Goal: Task Accomplishment & Management: Use online tool/utility

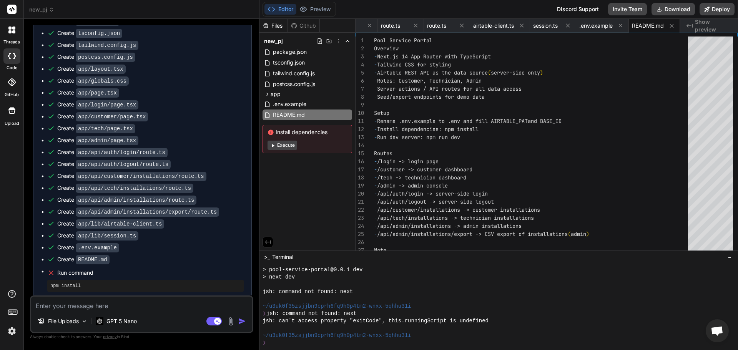
scroll to position [950, 0]
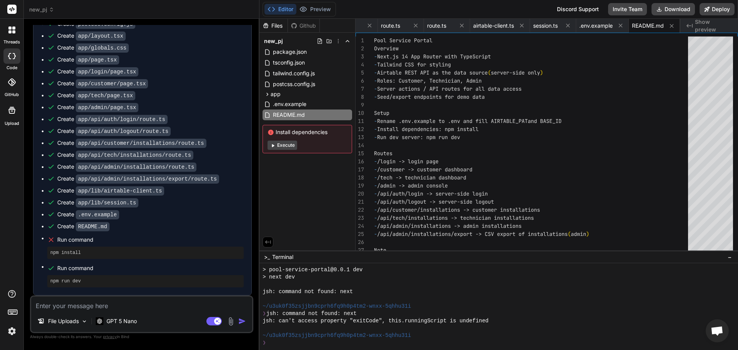
click at [279, 146] on button "Execute" at bounding box center [283, 145] width 30 height 9
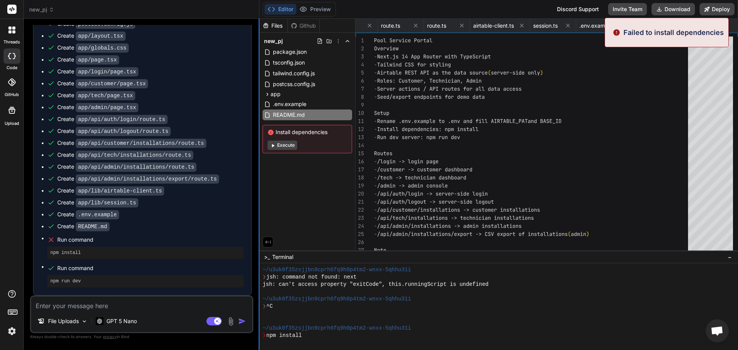
scroll to position [387, 0]
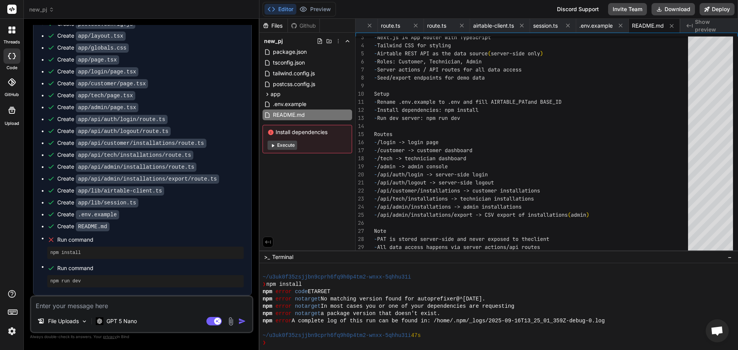
click at [283, 146] on button "Execute" at bounding box center [283, 145] width 30 height 9
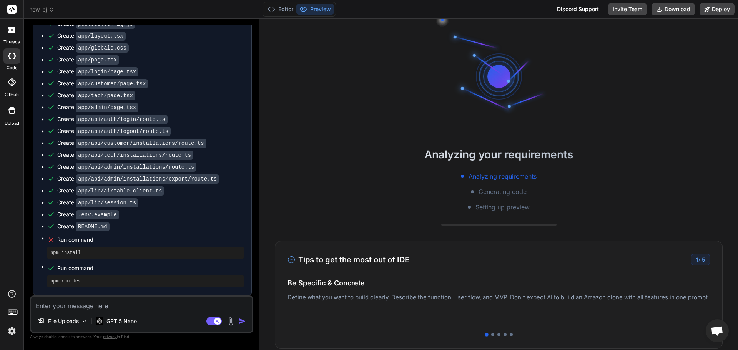
scroll to position [424, 0]
type textarea "x"
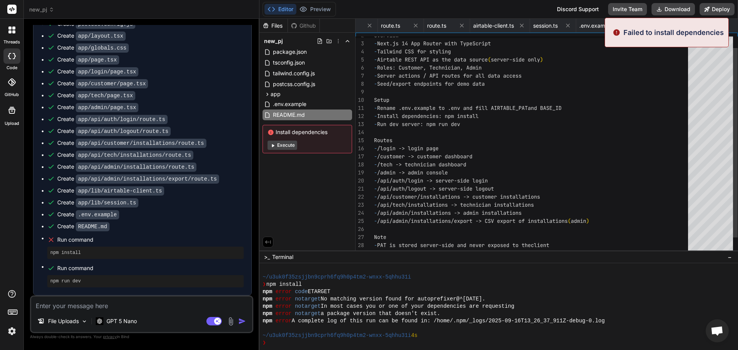
scroll to position [0, 717]
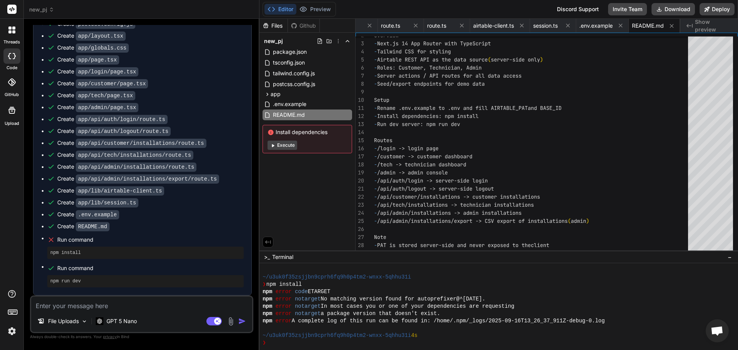
click at [92, 305] on textarea at bounding box center [141, 304] width 221 height 14
type textarea "f"
type textarea "x"
type textarea "fu"
type textarea "x"
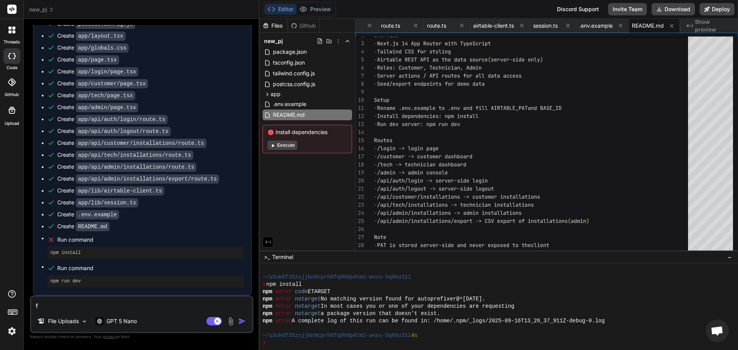
type textarea "fũ"
type textarea "x"
type textarea "f"
type textarea "x"
type textarea "fi"
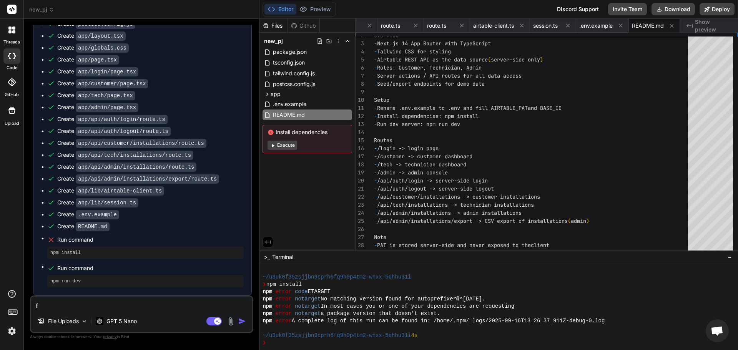
type textarea "x"
type textarea "fĩ"
type textarea "x"
type textarea "fix"
type textarea "x"
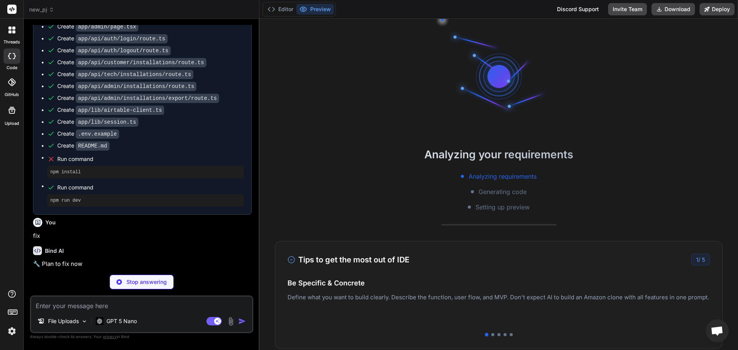
scroll to position [511, 0]
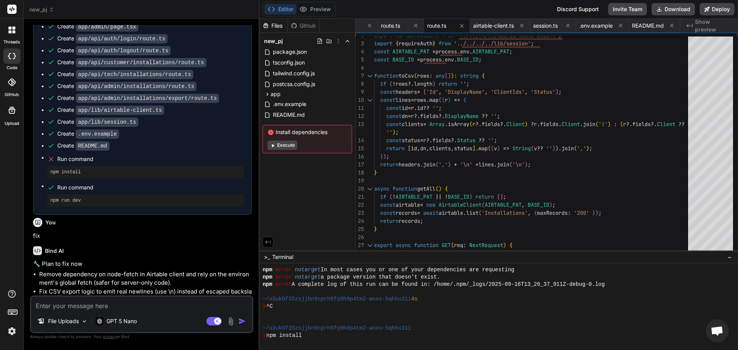
type textarea "x"
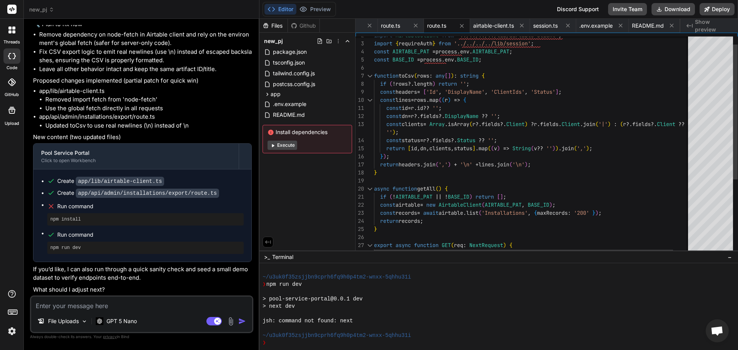
scroll to position [0, 717]
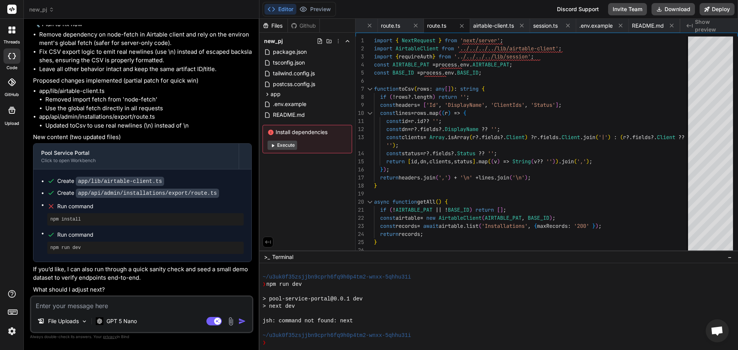
click at [125, 311] on div "File Uploads GPT 5 Nano Agent Mode. When this toggle is activated, AI automatic…" at bounding box center [141, 315] width 223 height 38
click at [126, 305] on textarea at bounding box center [141, 304] width 221 height 14
click at [283, 11] on button "Editor" at bounding box center [281, 9] width 32 height 11
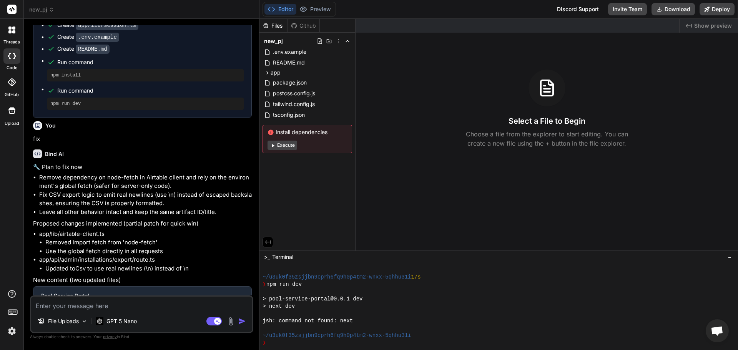
scroll to position [1271, 0]
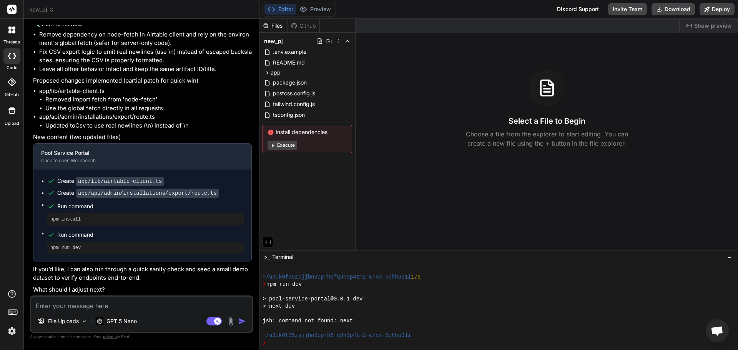
click at [287, 145] on button "Execute" at bounding box center [283, 145] width 30 height 9
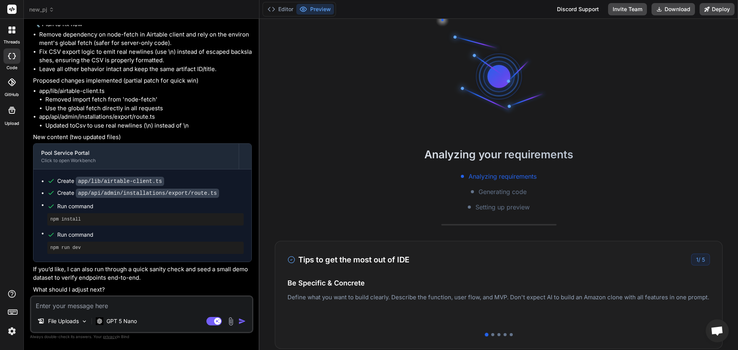
scroll to position [131, 0]
type textarea "x"
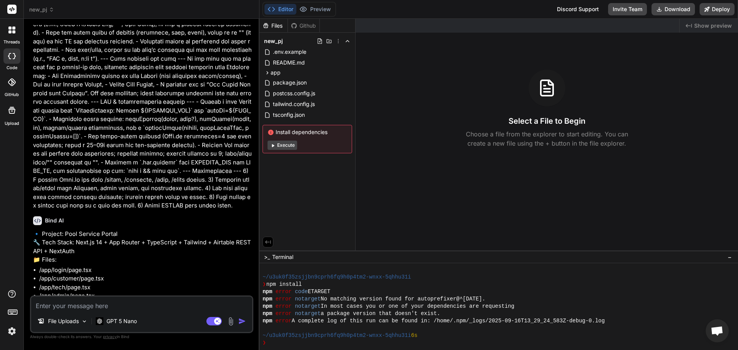
scroll to position [1271, 0]
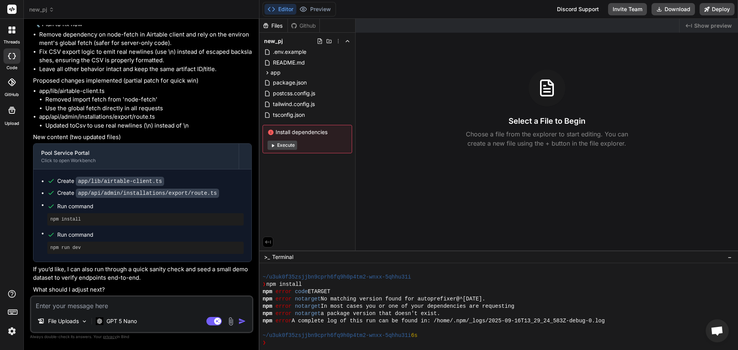
click at [72, 305] on textarea at bounding box center [141, 304] width 221 height 14
type textarea "i"
type textarea "x"
type textarea "it"
type textarea "x"
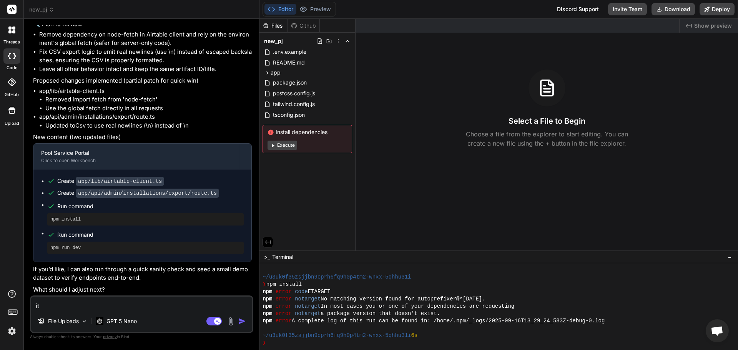
type textarea "its"
type textarea "x"
type textarea "its"
type textarea "x"
type textarea "its"
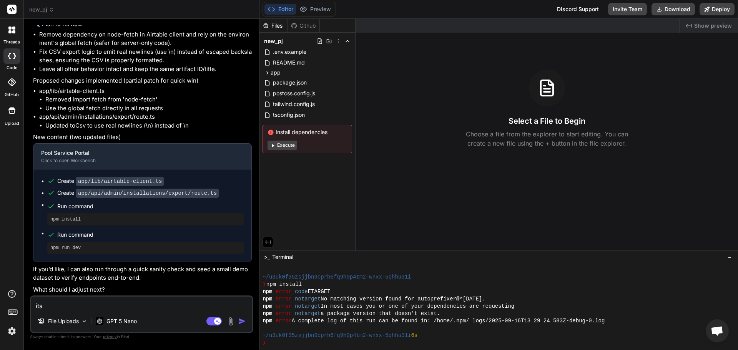
type textarea "x"
type textarea "it"
type textarea "x"
type textarea "i"
type textarea "x"
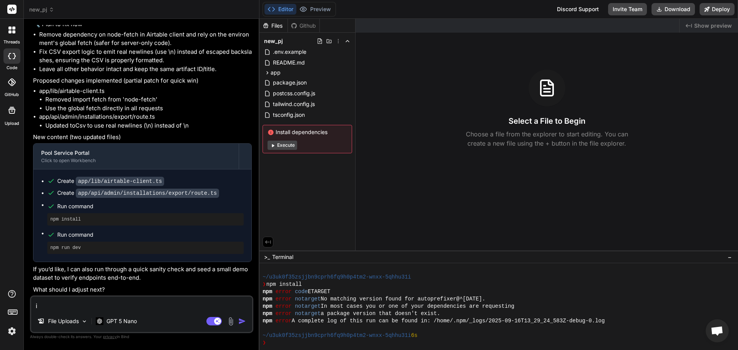
drag, startPoint x: 332, startPoint y: 132, endPoint x: 272, endPoint y: 135, distance: 60.1
click at [272, 135] on span "Install dependencies" at bounding box center [308, 132] width 80 height 8
copy icon
click at [82, 310] on textarea "i" at bounding box center [141, 304] width 221 height 14
click at [62, 305] on textarea "i" at bounding box center [141, 304] width 221 height 14
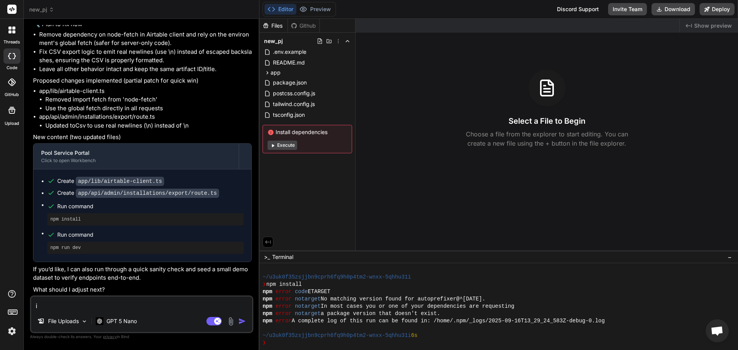
paste textarea "Install dependencies"
type textarea "Install dependencies"
type textarea "x"
type textarea "Install dependencies"
type textarea "x"
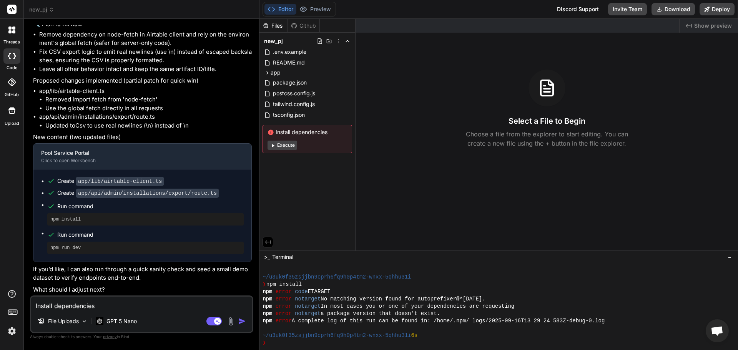
type textarea "Install dependencies e"
type textarea "x"
type textarea "Install dependencies er"
type textarea "x"
type textarea "Install dependencies err"
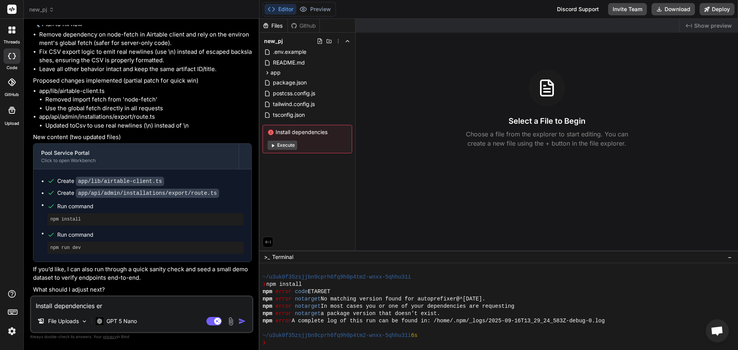
type textarea "x"
type textarea "Install dependencies erro"
type textarea "x"
type textarea "Install dependencies error"
type textarea "x"
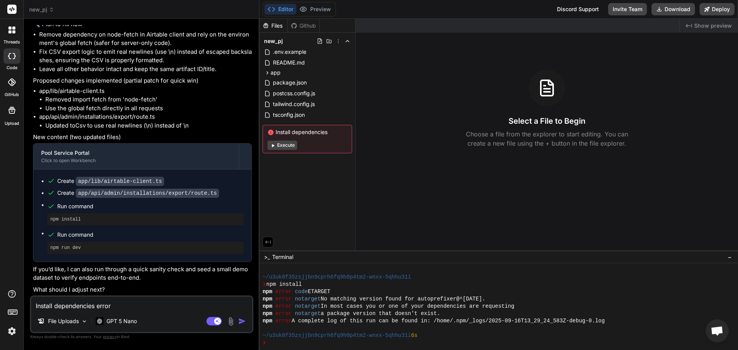
type textarea "Install dependencies error"
type textarea "x"
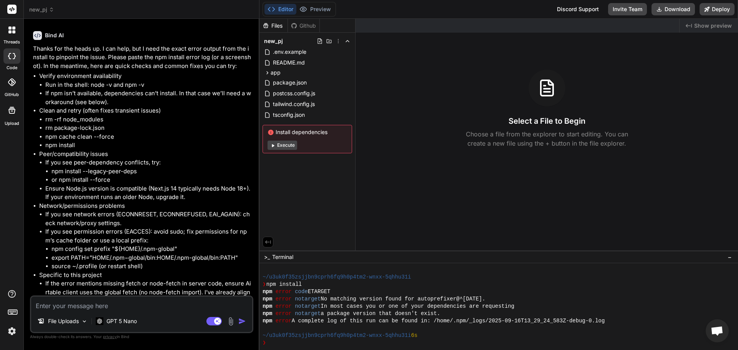
scroll to position [1466, 0]
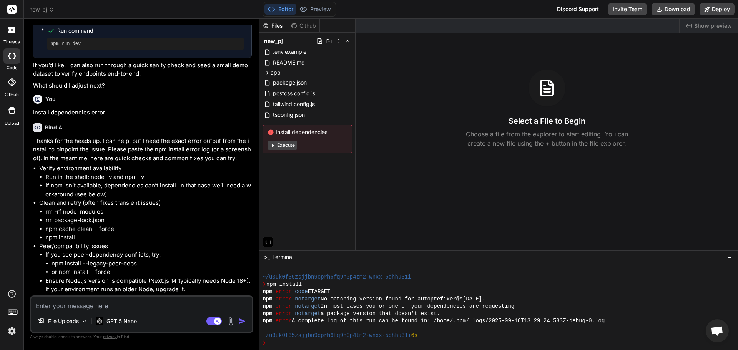
click at [287, 147] on button "Execute" at bounding box center [283, 145] width 30 height 9
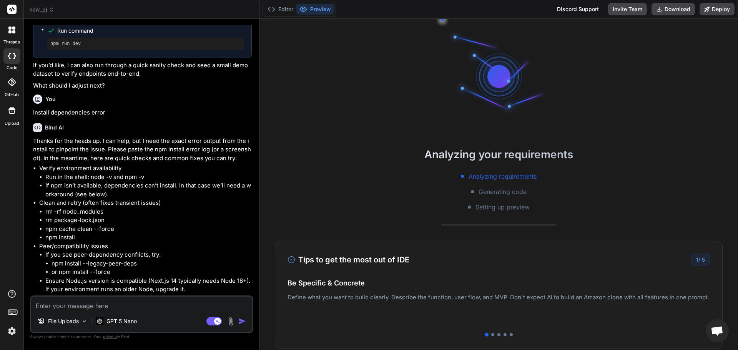
scroll to position [219, 0]
type textarea "x"
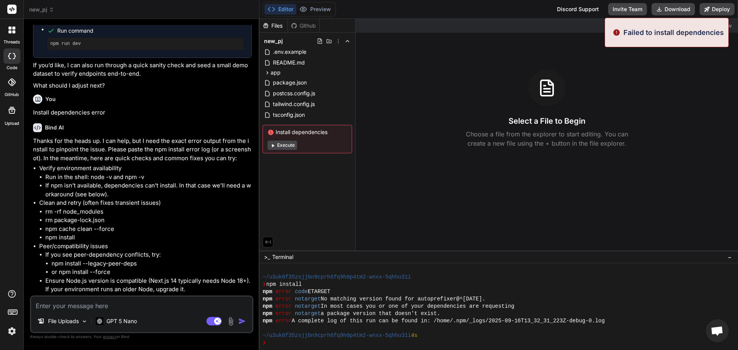
scroll to position [270, 0]
drag, startPoint x: 626, startPoint y: 30, endPoint x: 723, endPoint y: 32, distance: 96.9
click at [723, 32] on p "Failed to install dependencies" at bounding box center [674, 32] width 100 height 10
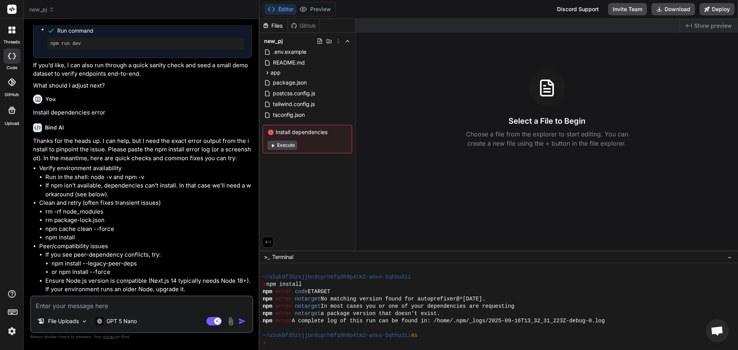
click at [59, 307] on textarea at bounding box center [141, 304] width 221 height 14
paste textarea "Install dependencies"
type textarea "Install dependencies"
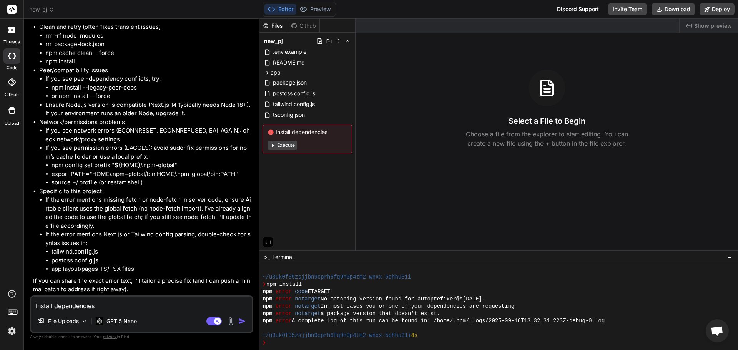
scroll to position [1651, 0]
type textarea "x"
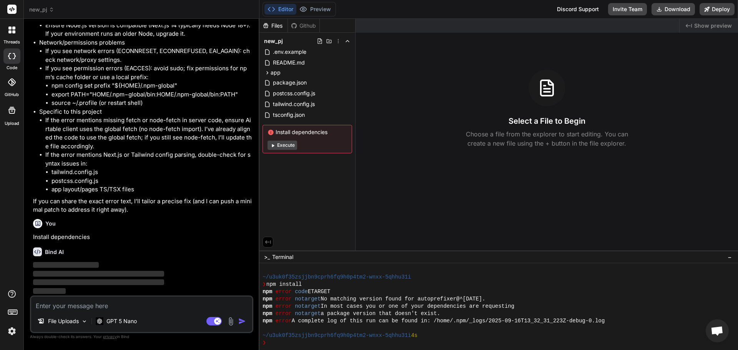
scroll to position [1731, 0]
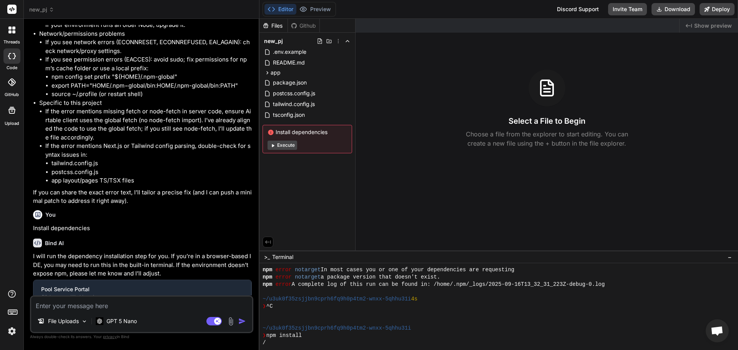
type textarea "x"
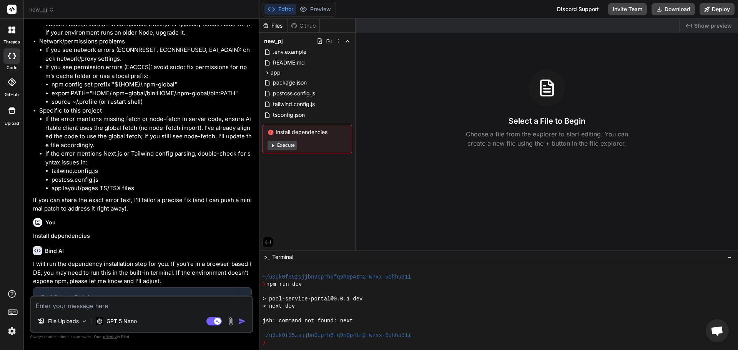
scroll to position [446, 0]
drag, startPoint x: 379, startPoint y: 98, endPoint x: 151, endPoint y: 178, distance: 241.3
click at [153, 241] on p "Install dependencies" at bounding box center [142, 236] width 219 height 9
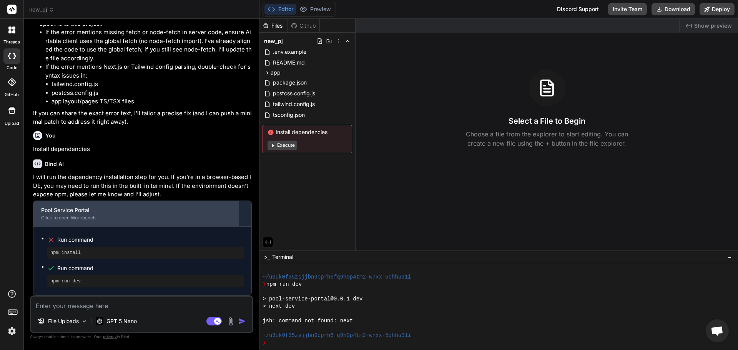
click at [92, 216] on div "Click to open Workbench" at bounding box center [136, 218] width 190 height 6
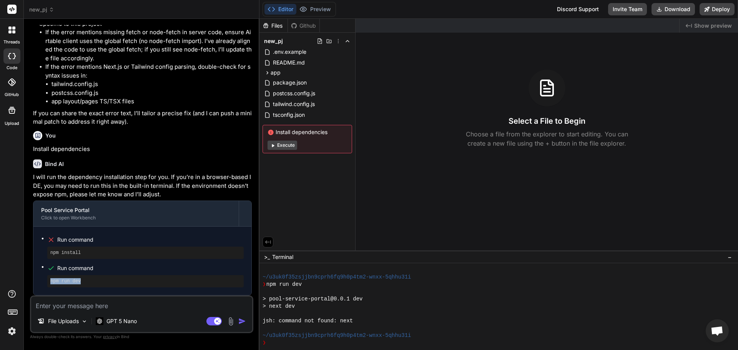
drag, startPoint x: 100, startPoint y: 283, endPoint x: 45, endPoint y: 279, distance: 54.8
click at [45, 279] on ul "Run command npm install Run command npm run dev" at bounding box center [142, 261] width 203 height 53
copy pre "npm run dev"
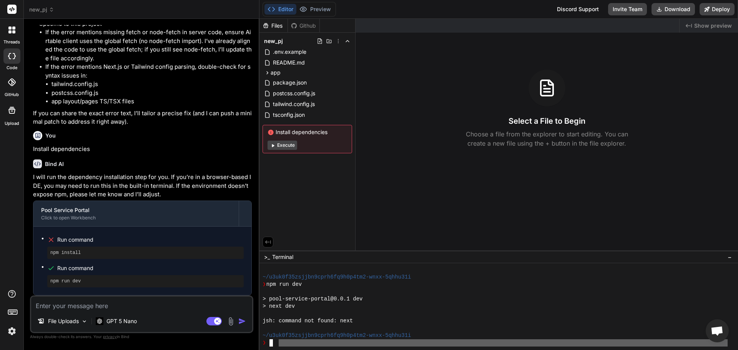
click at [279, 348] on div at bounding box center [499, 306] width 479 height 87
click at [283, 343] on div "❯" at bounding box center [495, 343] width 465 height 7
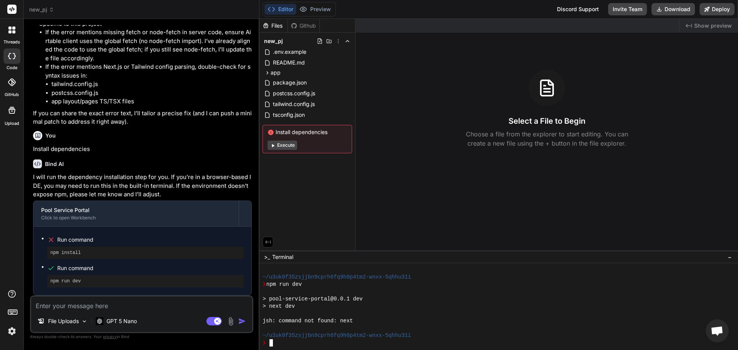
click at [287, 341] on div "❯" at bounding box center [495, 343] width 465 height 7
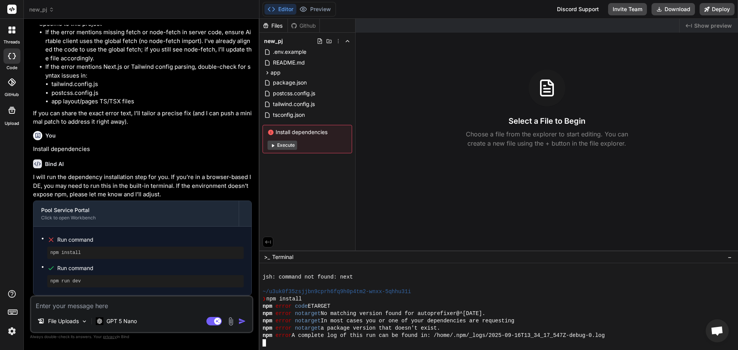
scroll to position [563, 0]
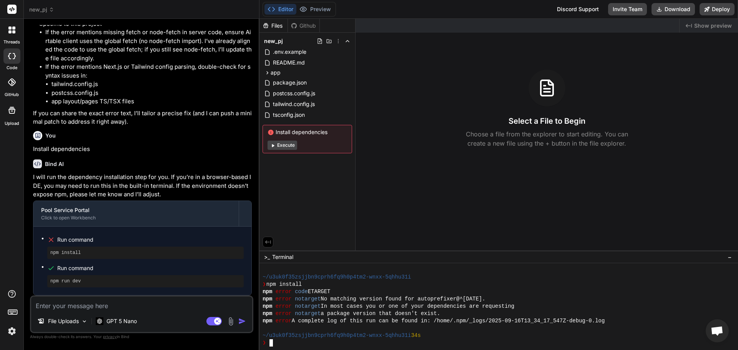
click at [142, 310] on textarea at bounding box center [141, 304] width 221 height 14
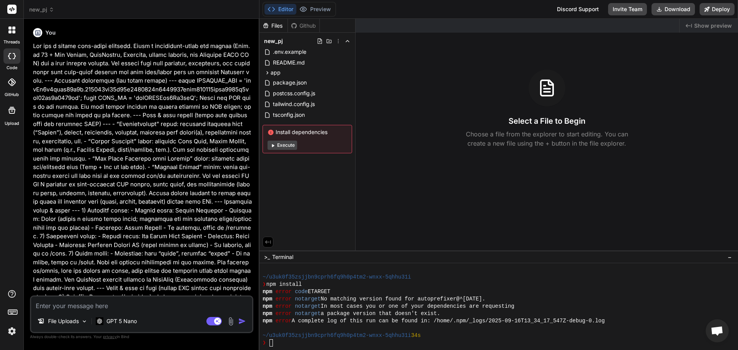
scroll to position [1818, 0]
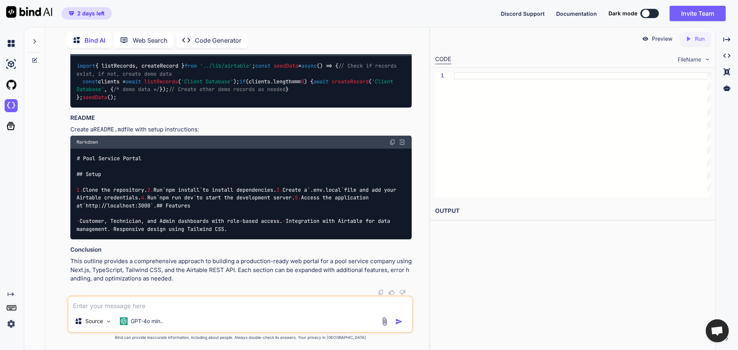
scroll to position [1968, 0]
type textarea "x"
